Goal: Obtain resource: Download file/media

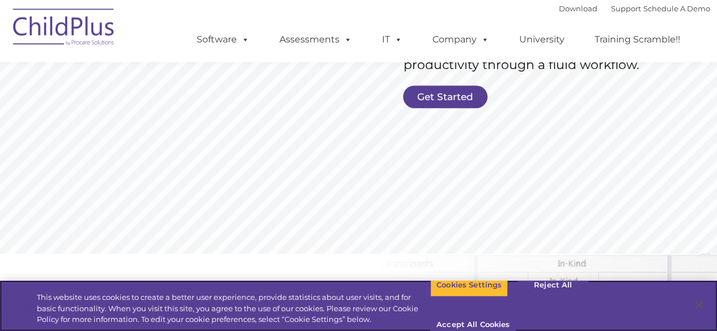
scroll to position [299, 0]
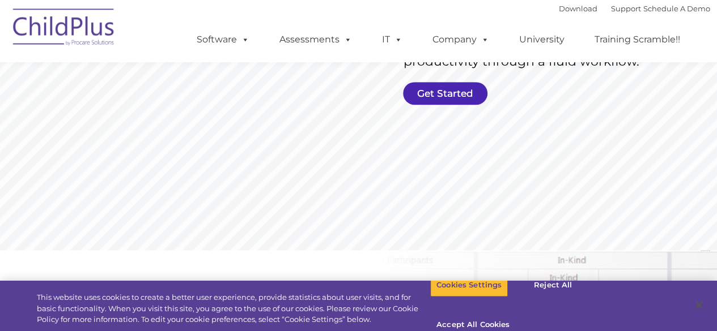
click at [436, 97] on link "Get Started" at bounding box center [445, 93] width 84 height 23
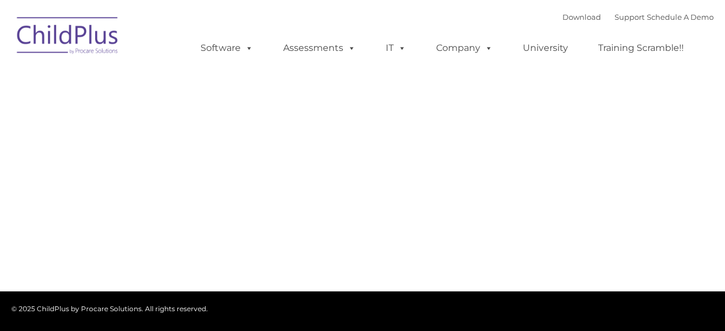
type input ""
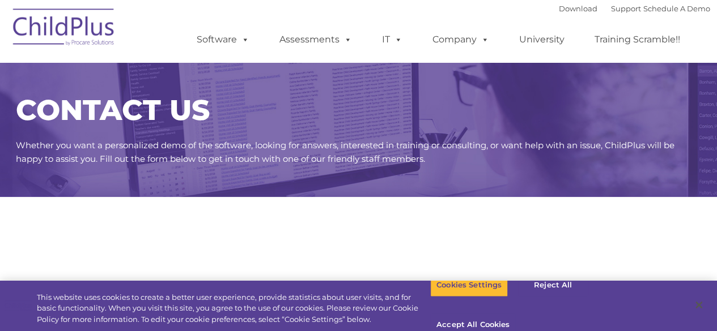
select select "MEDIUM"
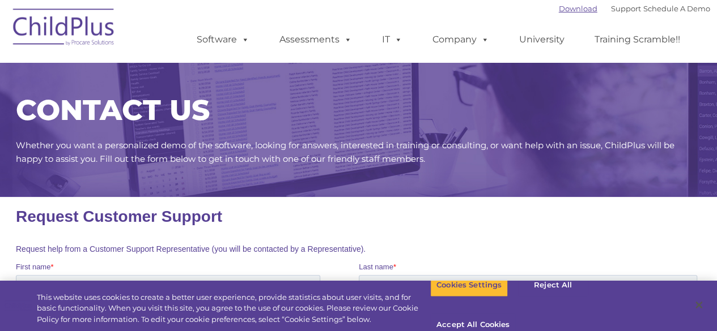
click at [560, 5] on link "Download" at bounding box center [578, 8] width 39 height 9
